Goal: Transaction & Acquisition: Purchase product/service

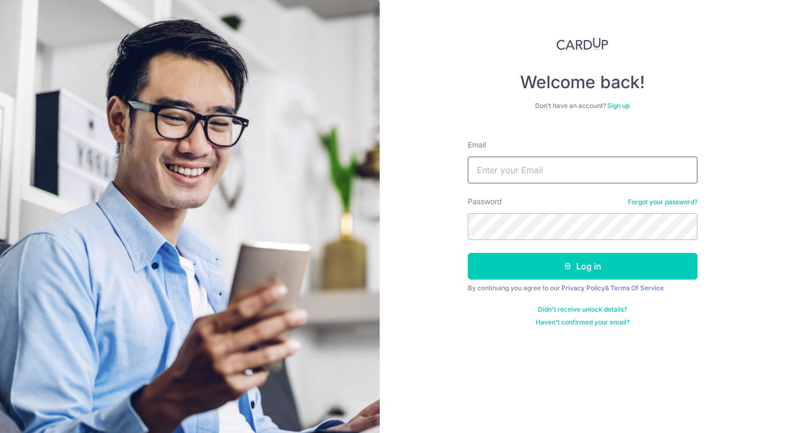
click at [527, 163] on input "Email" at bounding box center [583, 170] width 230 height 27
click at [513, 163] on input "Email" at bounding box center [583, 170] width 230 height 27
click at [686, 172] on keeper-lock "Open Keeper Popup" at bounding box center [682, 169] width 13 height 13
click at [593, 172] on input "Email" at bounding box center [583, 170] width 230 height 27
type input "esther"
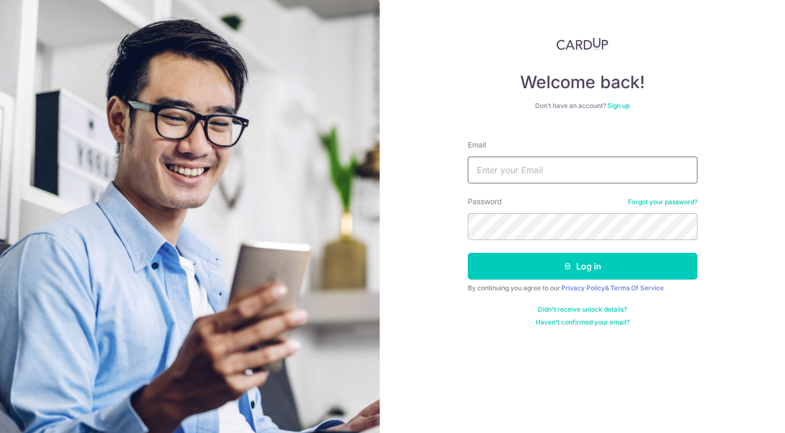
type input "estherhwee@gmail.com"
click at [679, 230] on keeper-lock "Open Keeper Popup" at bounding box center [682, 226] width 13 height 13
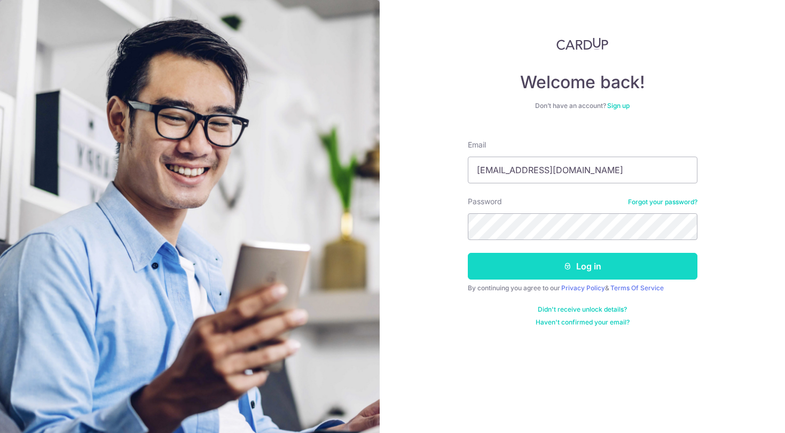
click at [546, 270] on button "Log in" at bounding box center [583, 266] width 230 height 27
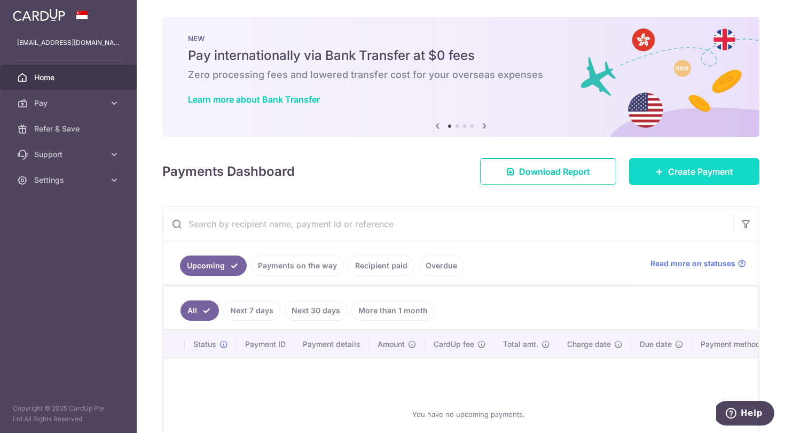
click at [656, 174] on icon at bounding box center [660, 171] width 9 height 9
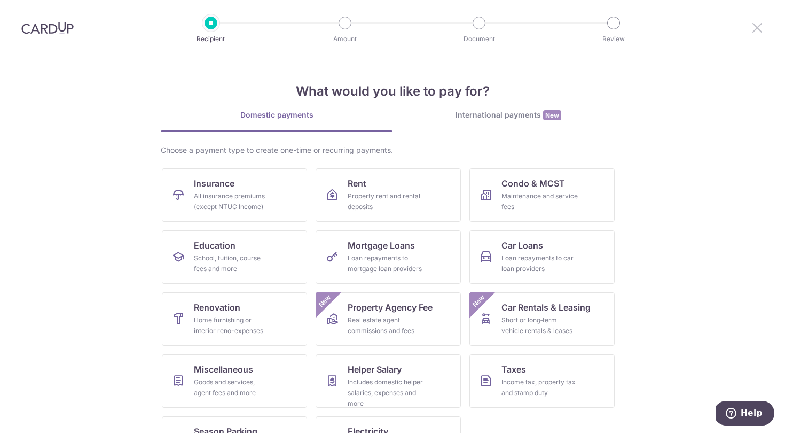
click at [757, 29] on icon at bounding box center [757, 27] width 13 height 13
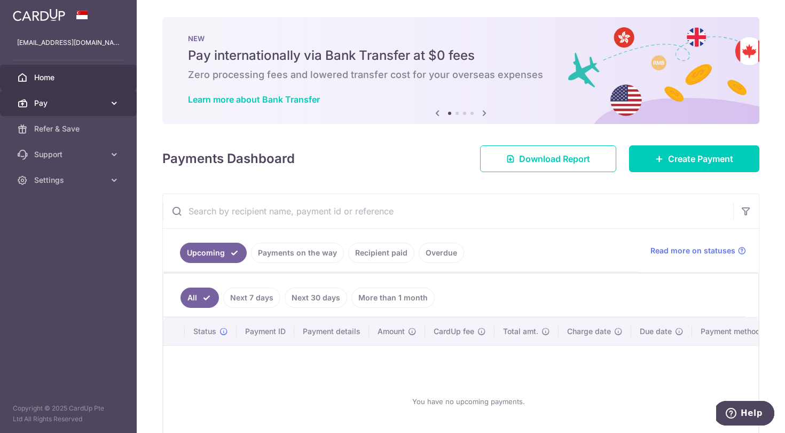
click at [109, 105] on icon at bounding box center [114, 103] width 11 height 11
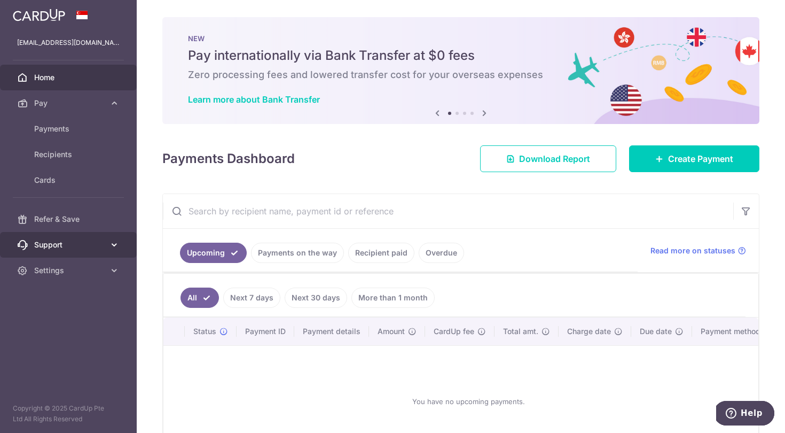
click at [102, 248] on span "Support" at bounding box center [69, 244] width 71 height 11
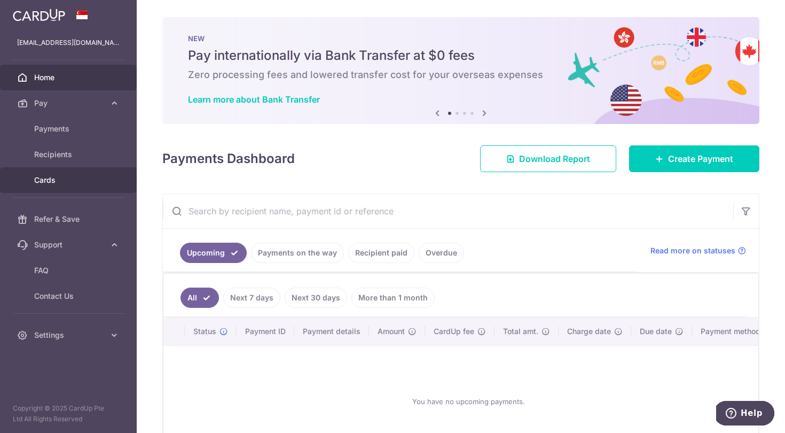
click at [63, 176] on span "Cards" at bounding box center [69, 180] width 71 height 11
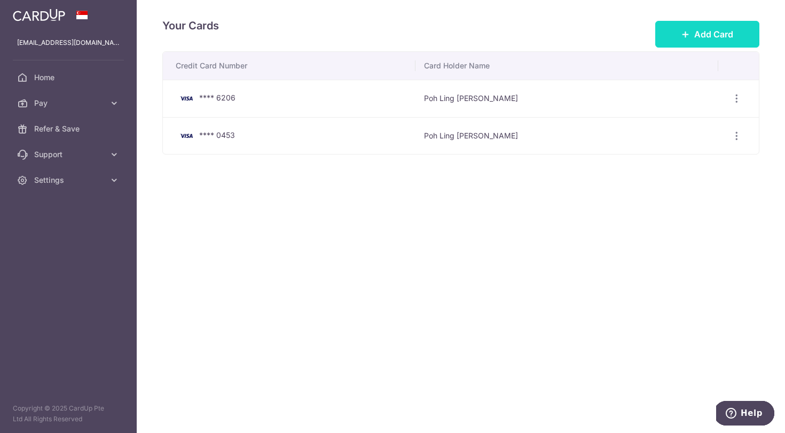
click at [708, 41] on button "Add Card" at bounding box center [708, 34] width 104 height 27
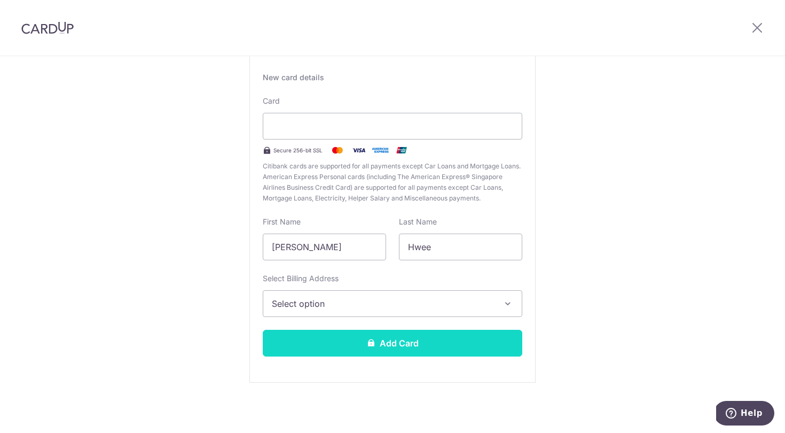
scroll to position [72, 0]
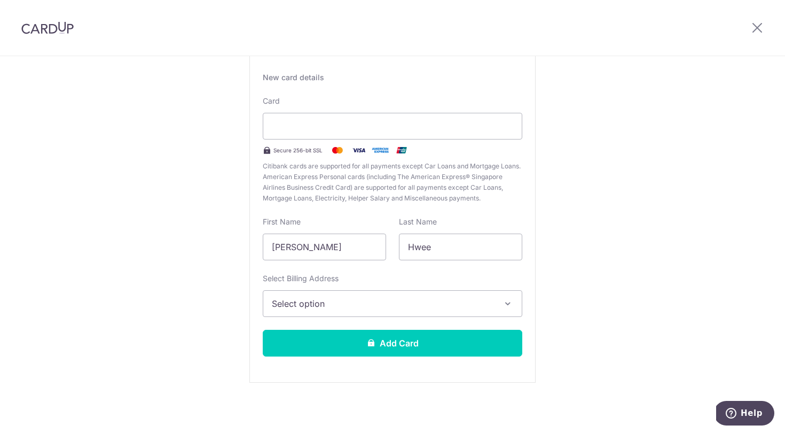
click at [377, 302] on span "Select option" at bounding box center [383, 303] width 222 height 13
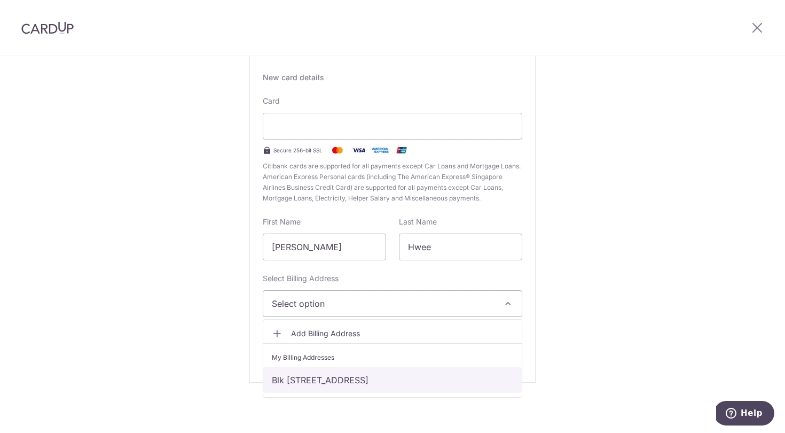
click at [320, 377] on link "Blk 710 Ang Mo Kio Ave 8 #13-2615, Singapore, Singapore-560710" at bounding box center [392, 380] width 259 height 26
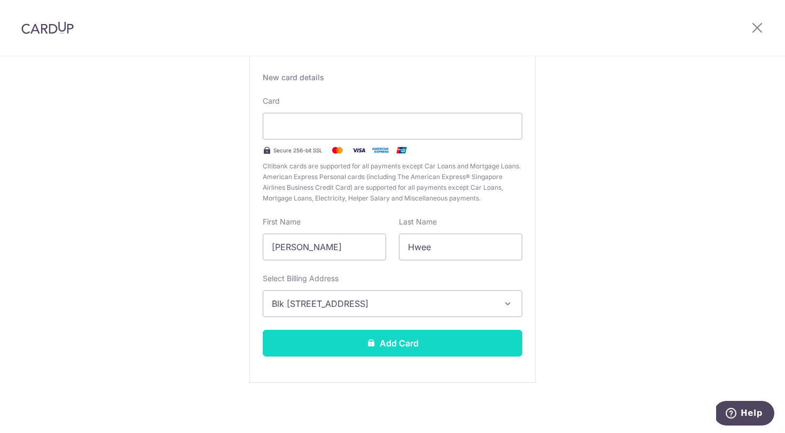
click at [356, 348] on button "Add Card" at bounding box center [393, 343] width 260 height 27
click at [425, 336] on button "Add Card" at bounding box center [393, 343] width 260 height 27
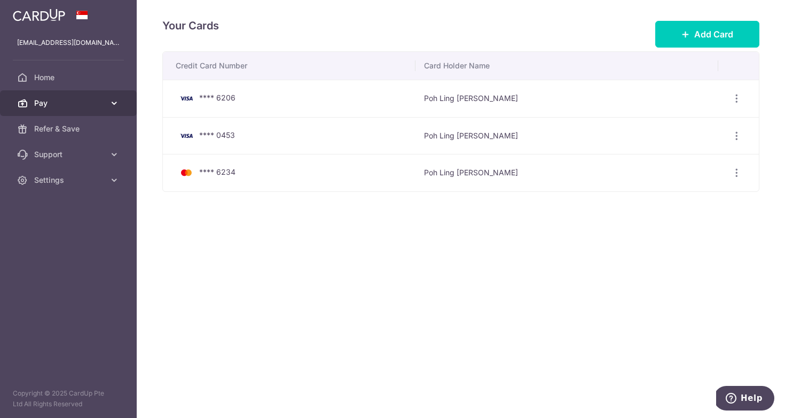
click at [107, 105] on link "Pay" at bounding box center [68, 103] width 137 height 26
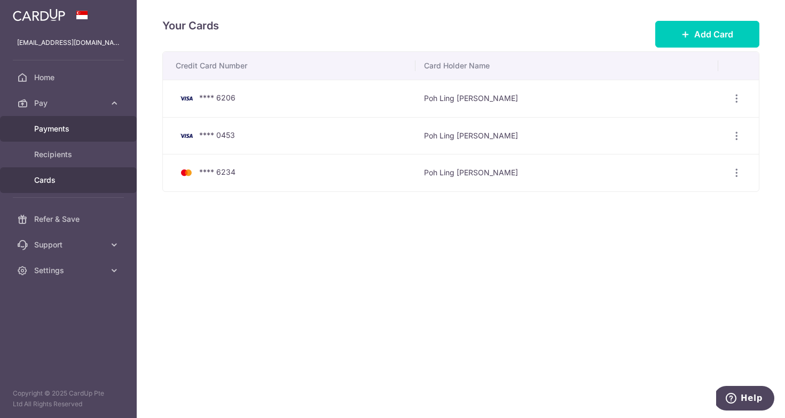
click at [53, 129] on span "Payments" at bounding box center [69, 128] width 71 height 11
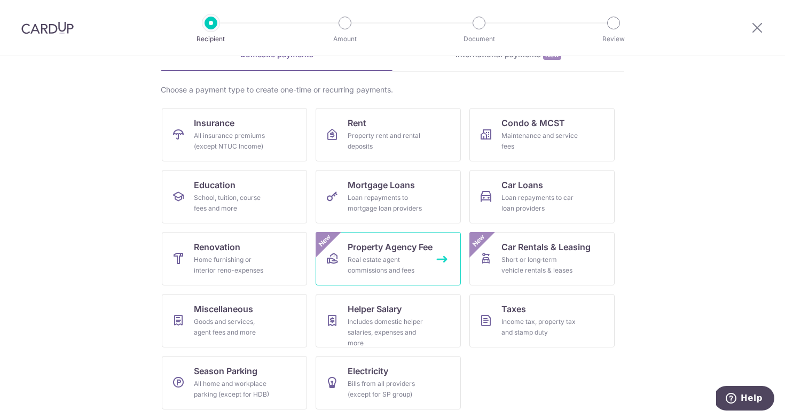
scroll to position [60, 0]
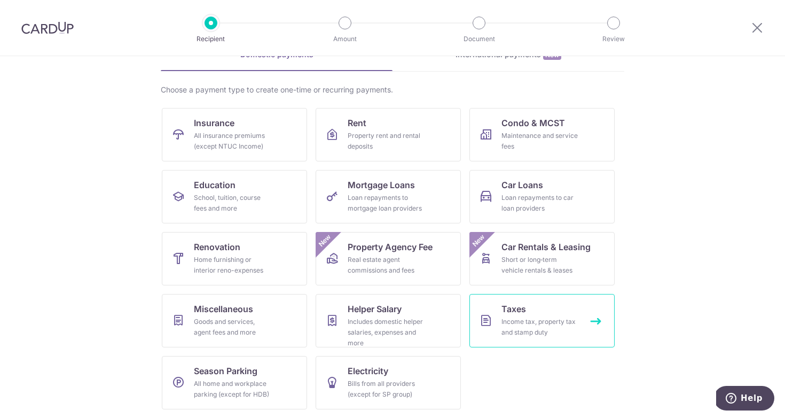
click at [526, 318] on div "Income tax, property tax and stamp duty" at bounding box center [540, 326] width 77 height 21
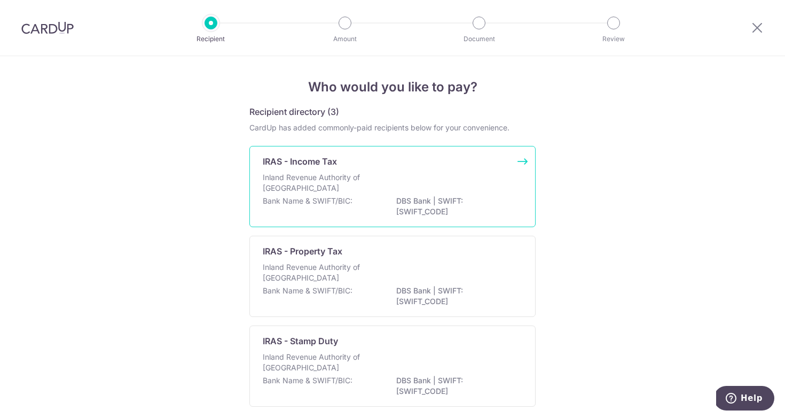
click at [408, 208] on div "Bank Name & SWIFT/BIC: DBS Bank | SWIFT: DBSSSGSGXXX" at bounding box center [393, 207] width 260 height 22
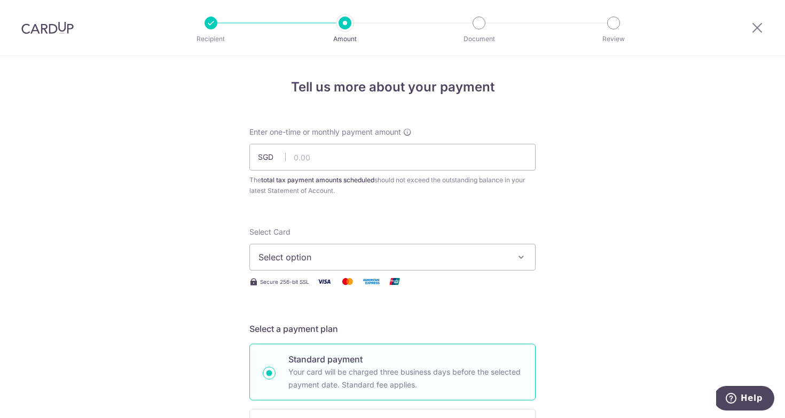
scroll to position [31, 0]
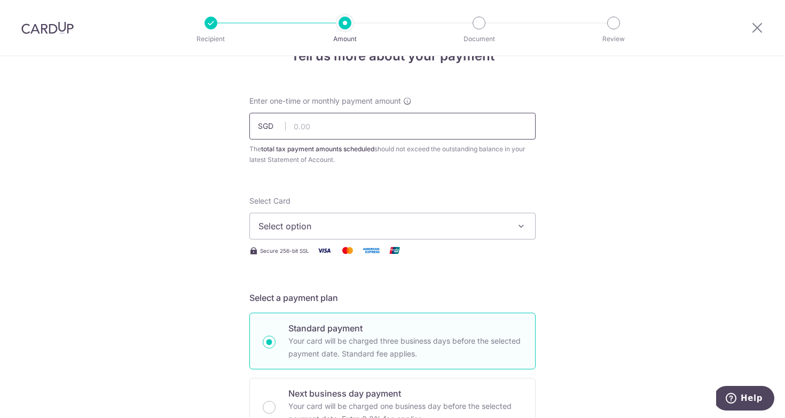
click at [377, 130] on input "text" at bounding box center [393, 126] width 286 height 27
type input "1,000.00"
click at [338, 227] on span "Select option" at bounding box center [383, 226] width 249 height 13
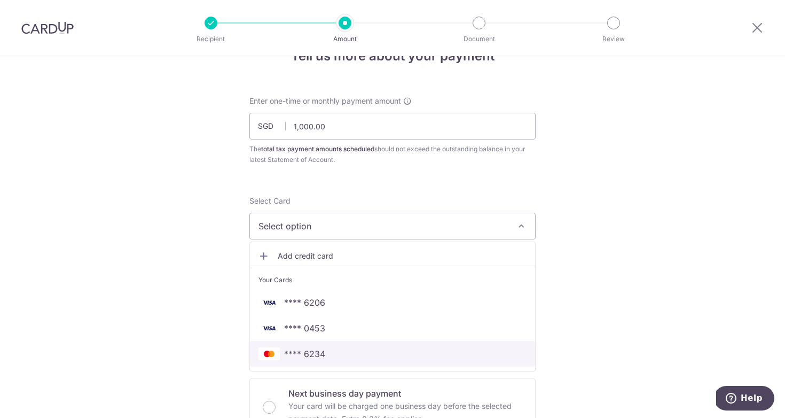
click at [339, 356] on span "**** 6234" at bounding box center [393, 353] width 268 height 13
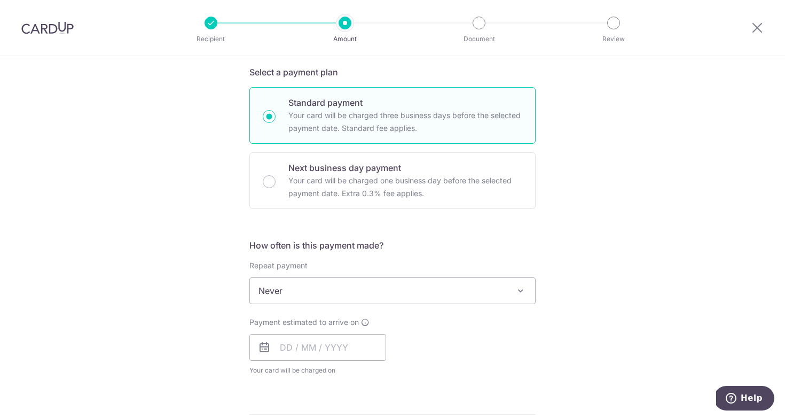
scroll to position [258, 0]
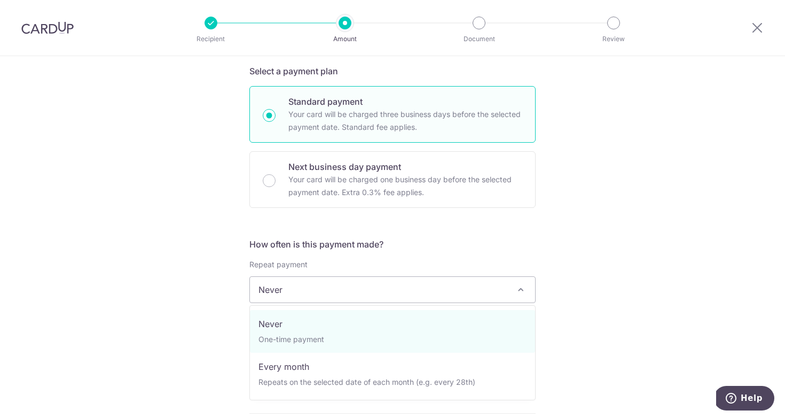
click at [332, 288] on span "Never" at bounding box center [392, 290] width 285 height 26
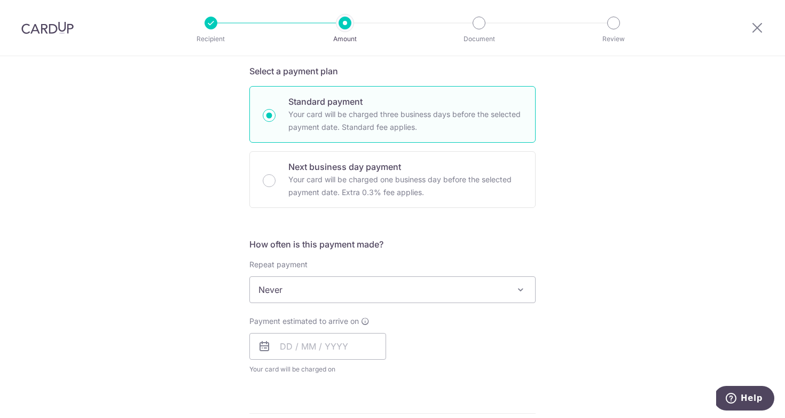
click at [332, 288] on span "Never" at bounding box center [392, 290] width 285 height 26
click at [290, 347] on input "text" at bounding box center [318, 346] width 137 height 27
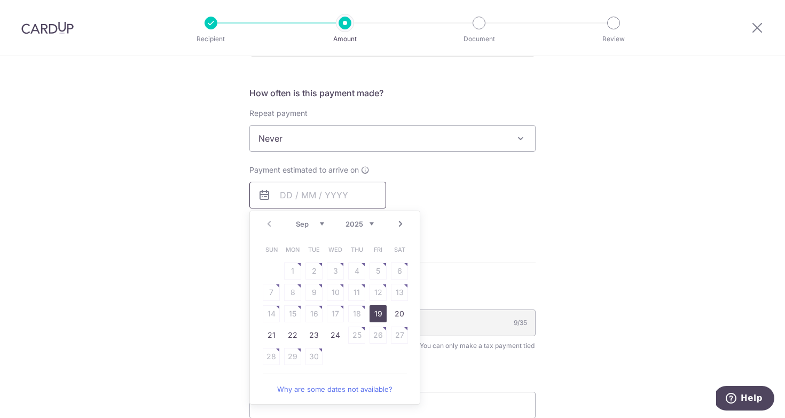
scroll to position [410, 0]
click at [380, 314] on link "19" at bounding box center [378, 311] width 17 height 17
type input "19/09/2025"
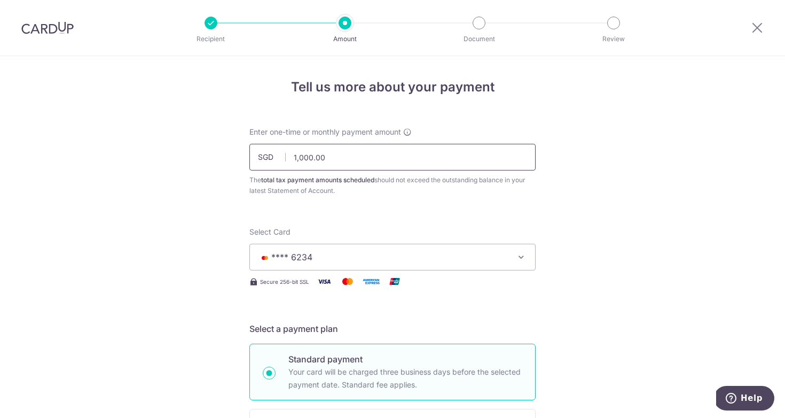
scroll to position [0, 0]
drag, startPoint x: 334, startPoint y: 164, endPoint x: 236, endPoint y: 159, distance: 97.9
type input "975.00"
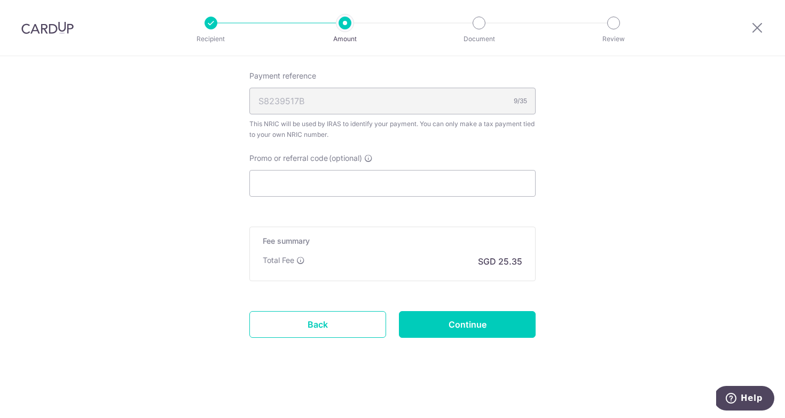
scroll to position [674, 0]
click at [471, 322] on input "Continue" at bounding box center [467, 324] width 137 height 27
type input "Create Schedule"
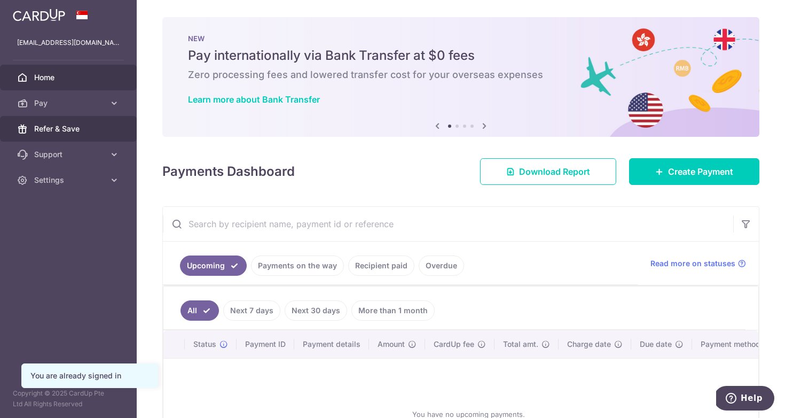
click at [103, 127] on span "Refer & Save" at bounding box center [69, 128] width 71 height 11
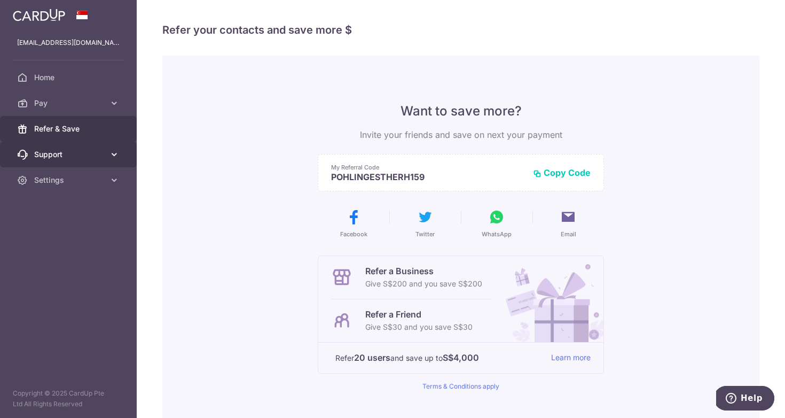
click at [113, 157] on icon at bounding box center [114, 154] width 11 height 11
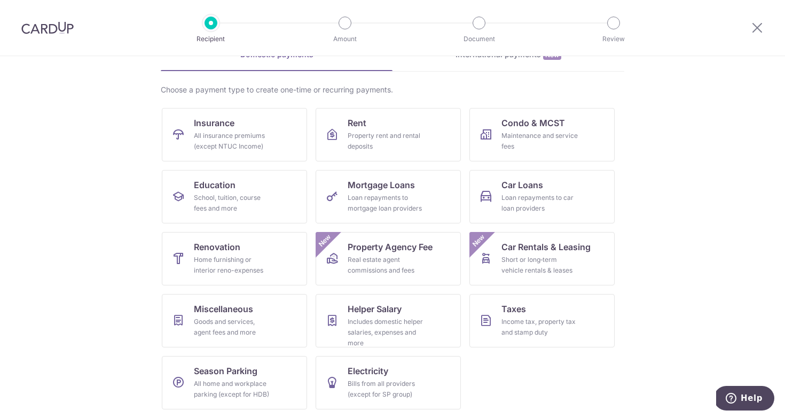
scroll to position [94, 0]
click at [516, 309] on span "Taxes" at bounding box center [514, 308] width 25 height 13
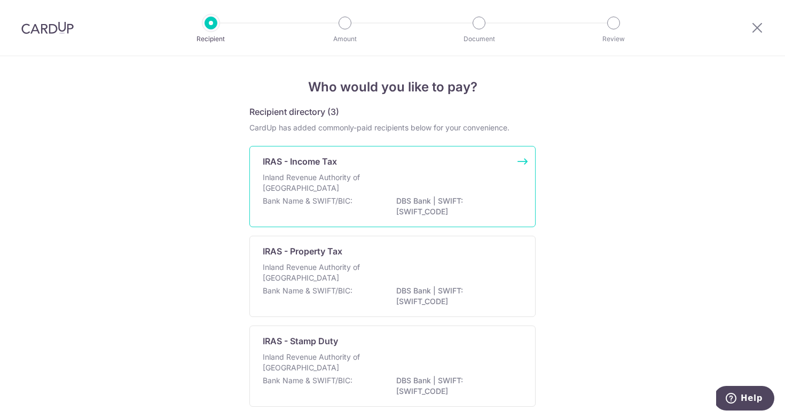
click at [453, 192] on div "Inland Revenue Authority of Singapore" at bounding box center [393, 184] width 260 height 24
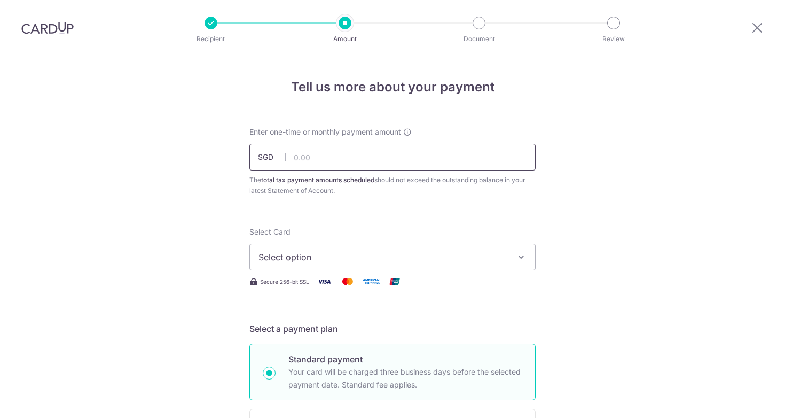
click at [424, 162] on input "text" at bounding box center [393, 157] width 286 height 27
type input "975.00"
click at [427, 256] on span "Select option" at bounding box center [383, 257] width 249 height 13
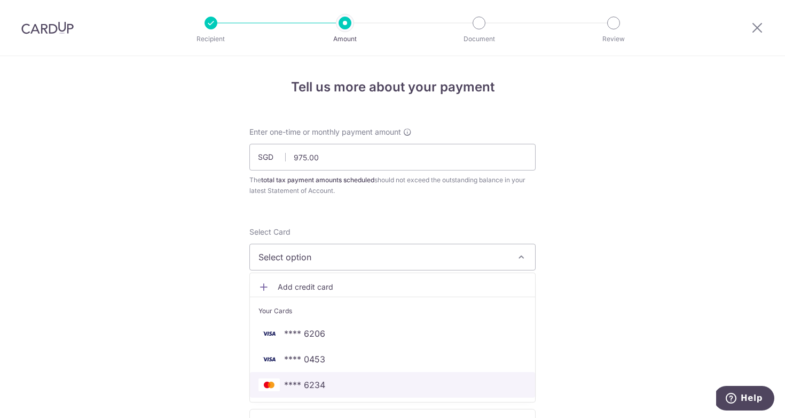
click at [337, 383] on span "**** 6234" at bounding box center [393, 384] width 268 height 13
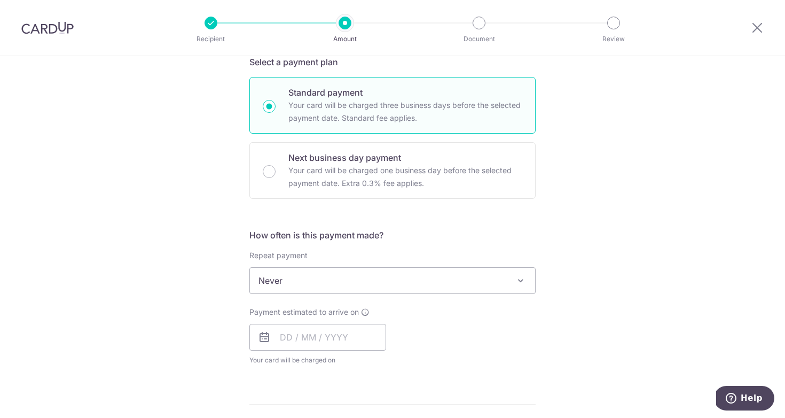
scroll to position [268, 0]
click at [347, 284] on span "Never" at bounding box center [392, 279] width 285 height 26
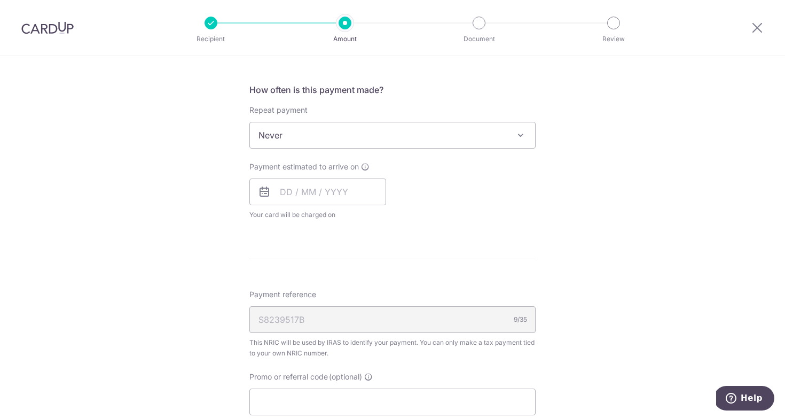
scroll to position [423, 0]
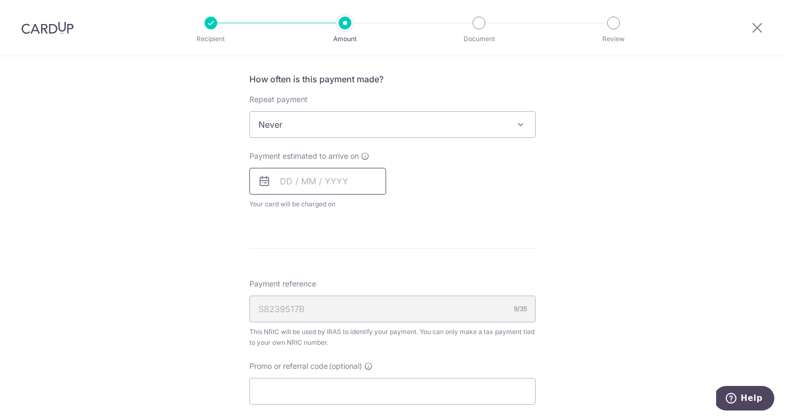
click at [335, 184] on input "text" at bounding box center [318, 181] width 137 height 27
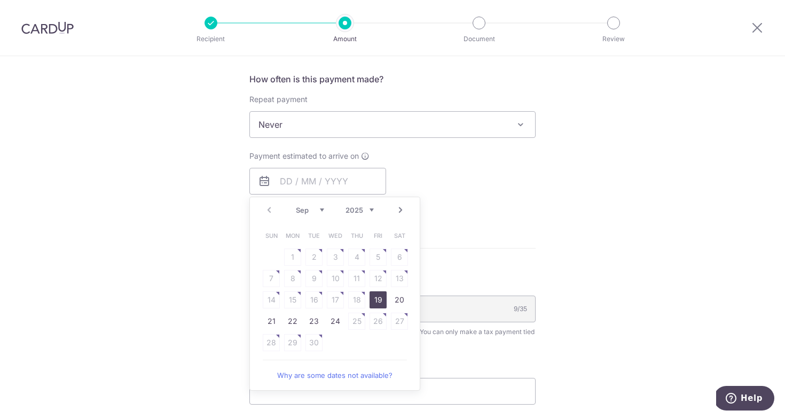
click at [378, 295] on link "19" at bounding box center [378, 299] width 17 height 17
type input "19/09/2025"
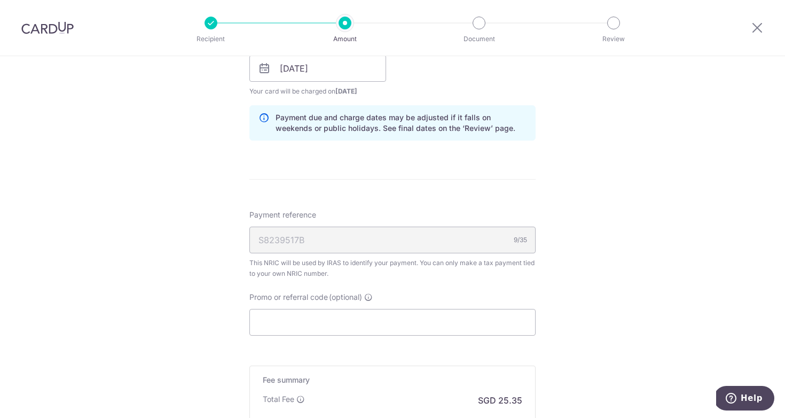
scroll to position [557, 0]
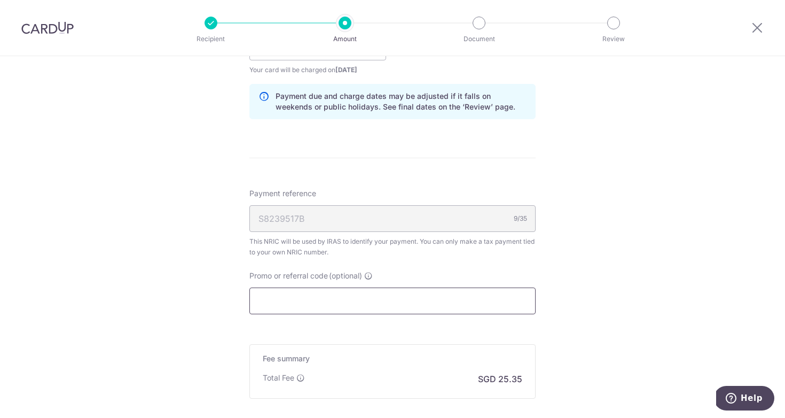
click at [357, 298] on input "Promo or referral code (optional)" at bounding box center [393, 300] width 286 height 27
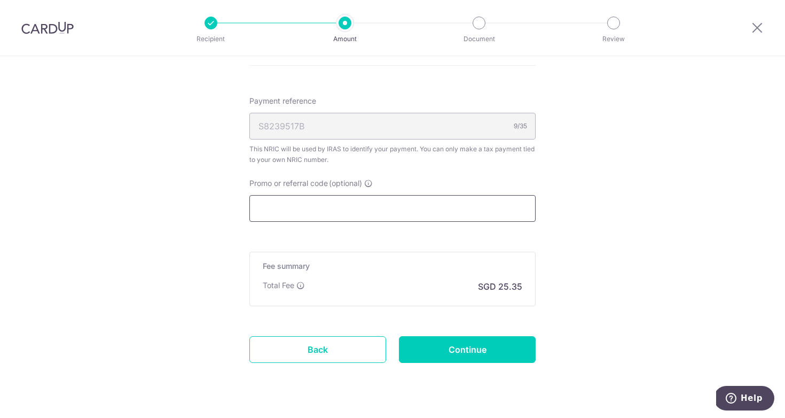
scroll to position [650, 0]
click at [455, 358] on input "Continue" at bounding box center [467, 349] width 137 height 27
type input "Create Schedule"
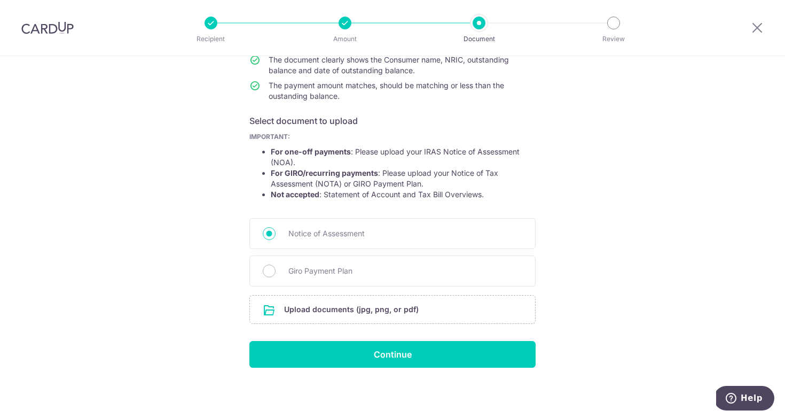
scroll to position [128, 0]
click at [340, 308] on input "file" at bounding box center [392, 309] width 285 height 28
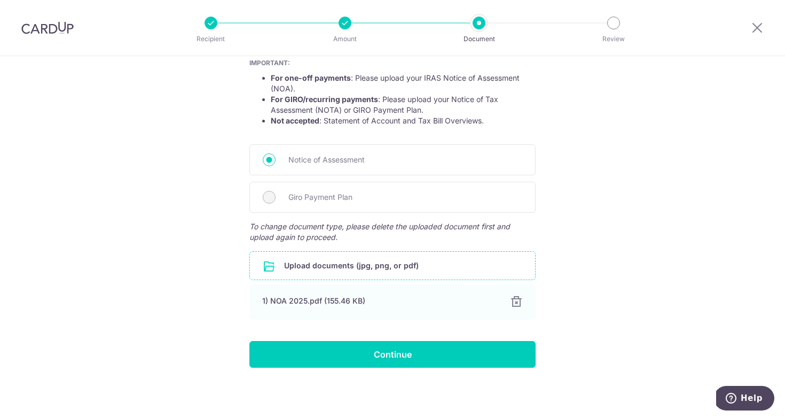
scroll to position [201, 0]
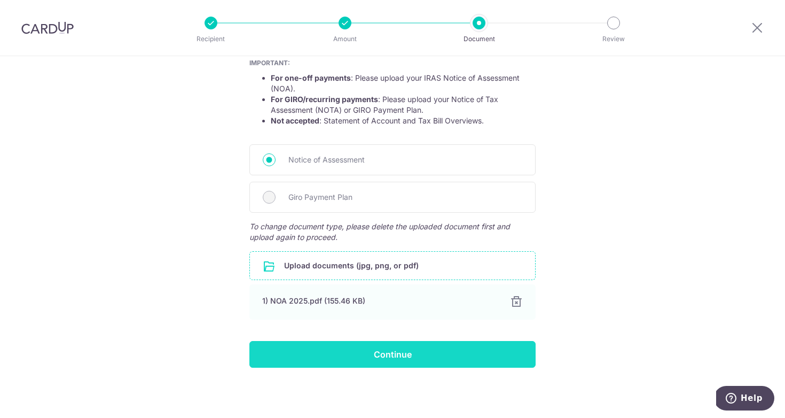
click at [476, 347] on input "Continue" at bounding box center [393, 354] width 286 height 27
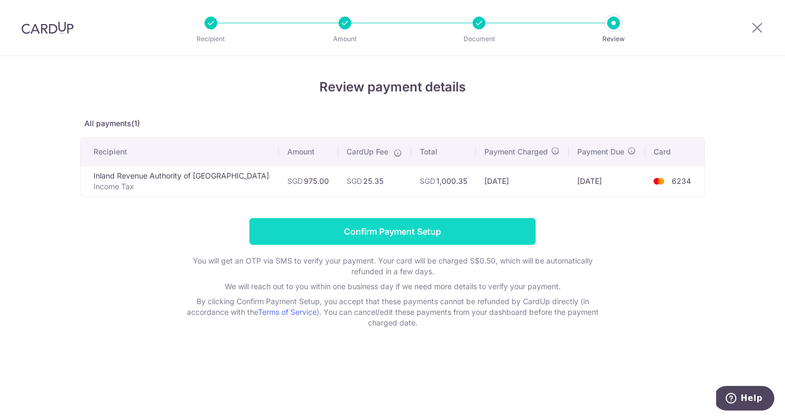
click at [433, 231] on input "Confirm Payment Setup" at bounding box center [393, 231] width 286 height 27
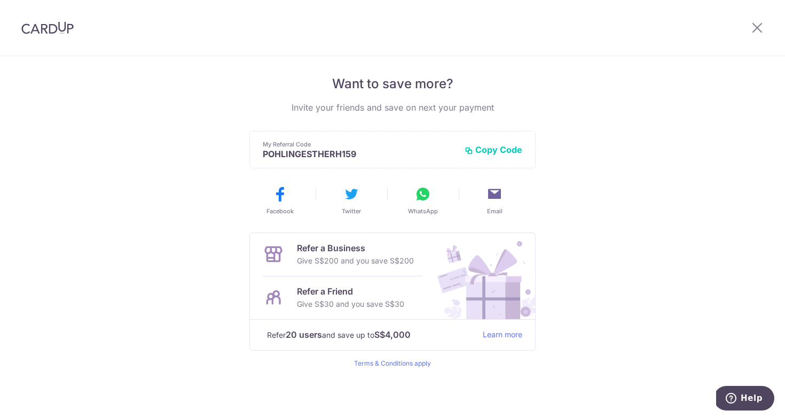
scroll to position [209, 0]
click at [59, 29] on img at bounding box center [47, 27] width 52 height 13
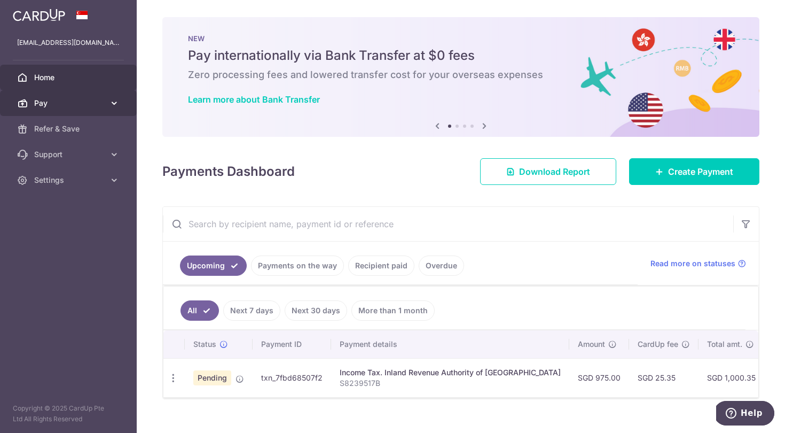
click at [98, 100] on span "Pay" at bounding box center [69, 103] width 71 height 11
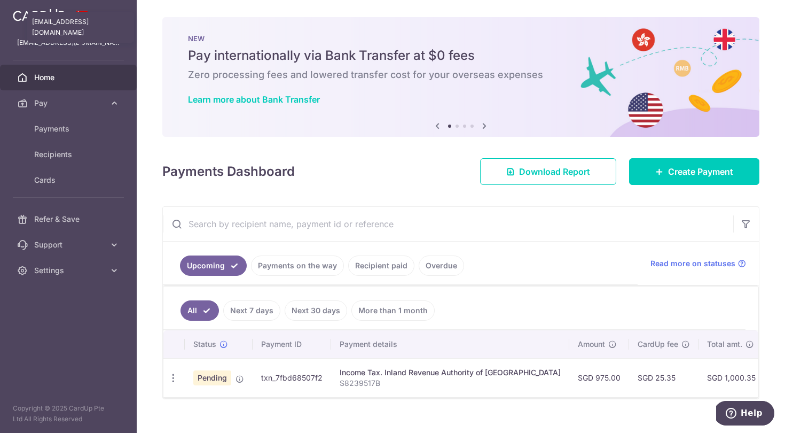
click at [67, 48] on p "estherhwee@gmail.com" at bounding box center [68, 42] width 103 height 11
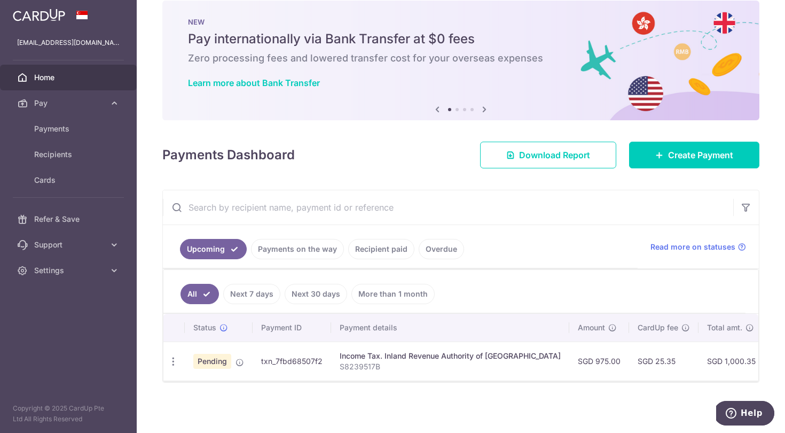
scroll to position [17, 0]
click at [98, 267] on span "Settings" at bounding box center [69, 270] width 71 height 11
click at [49, 301] on span "Account" at bounding box center [69, 296] width 71 height 11
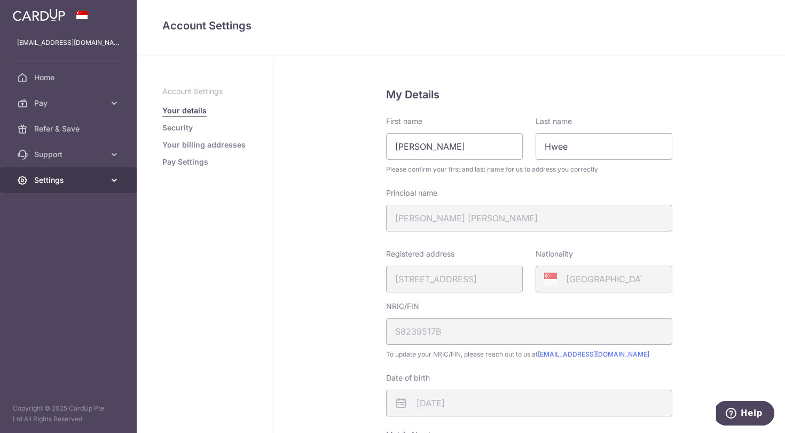
click at [72, 177] on span "Settings" at bounding box center [69, 180] width 71 height 11
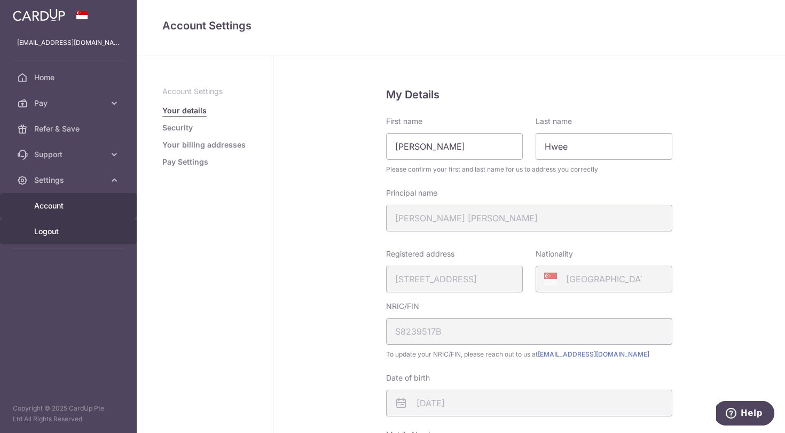
click at [46, 231] on span "Logout" at bounding box center [69, 231] width 71 height 11
